Goal: Task Accomplishment & Management: Manage account settings

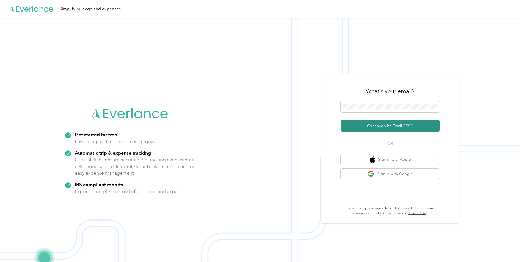
click at [378, 125] on button "Continue with Email / SSO" at bounding box center [390, 126] width 99 height 12
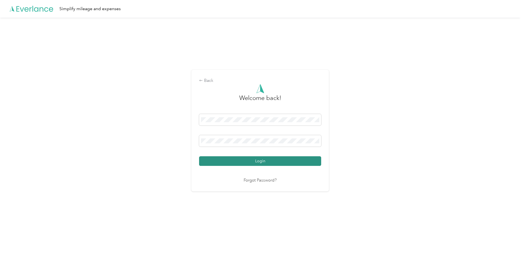
click at [243, 164] on button "Login" at bounding box center [260, 162] width 122 height 10
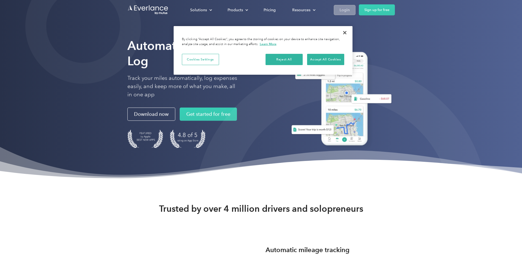
click at [344, 7] on div "Login" at bounding box center [345, 10] width 10 height 7
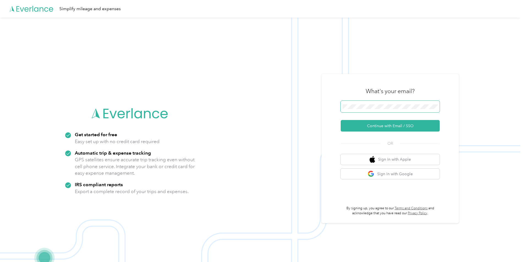
click at [379, 103] on span at bounding box center [390, 107] width 99 height 12
click at [388, 127] on button "Continue with Email / SSO" at bounding box center [390, 126] width 99 height 12
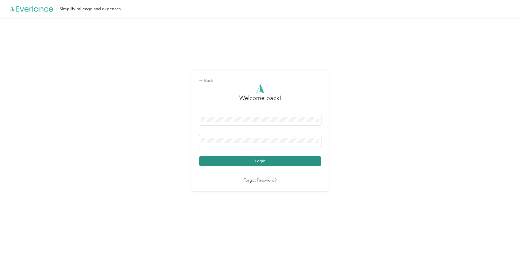
click at [254, 161] on button "Login" at bounding box center [260, 162] width 122 height 10
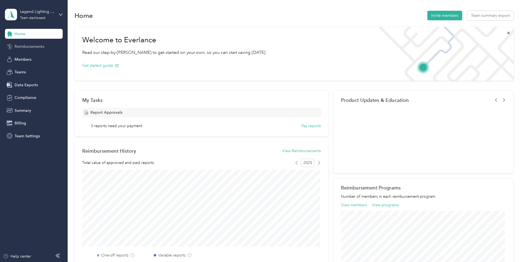
click at [24, 46] on span "Reimbursements" at bounding box center [30, 47] width 30 height 6
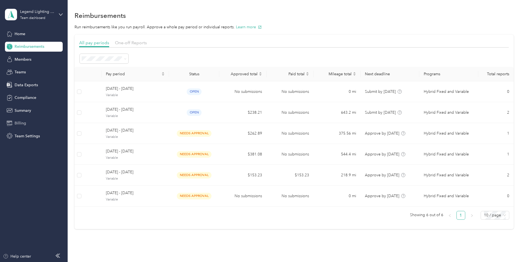
click at [23, 119] on div "Billing" at bounding box center [34, 124] width 58 height 10
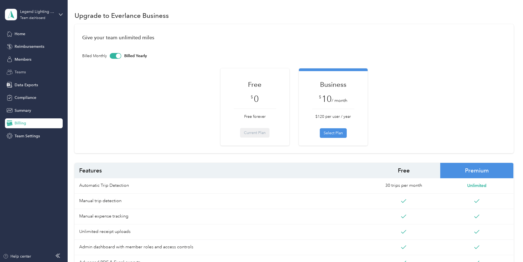
click at [22, 71] on span "Teams" at bounding box center [20, 72] width 11 height 6
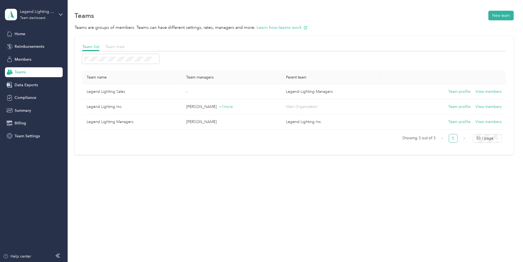
click at [113, 45] on span "Team tree" at bounding box center [115, 46] width 20 height 5
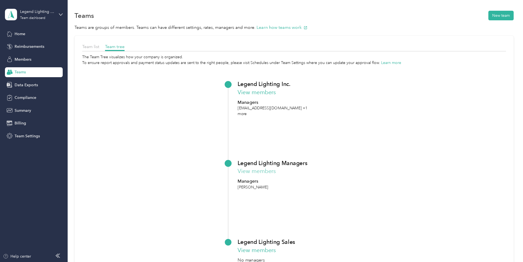
click at [257, 172] on button "View members" at bounding box center [257, 172] width 38 height 9
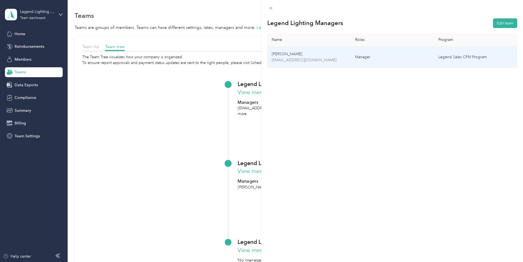
click at [303, 61] on p "[EMAIL_ADDRESS][DOMAIN_NAME]" at bounding box center [309, 60] width 75 height 6
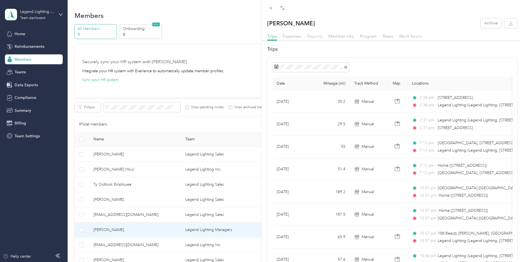
click at [319, 37] on span "Reports" at bounding box center [314, 36] width 15 height 5
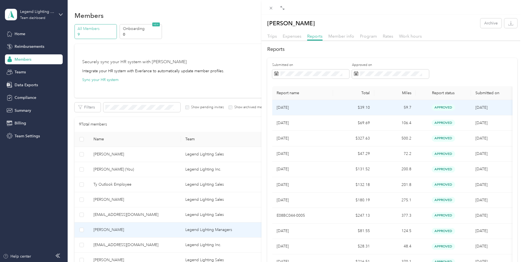
click at [314, 105] on p "[DATE]" at bounding box center [303, 108] width 52 height 6
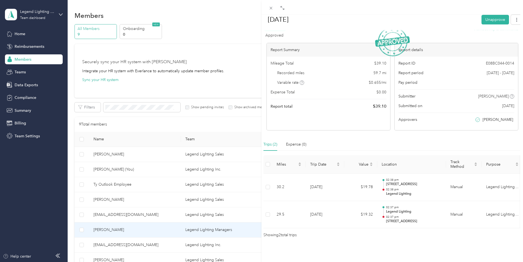
scroll to position [35, 0]
